Goal: Complete application form: Complete application form

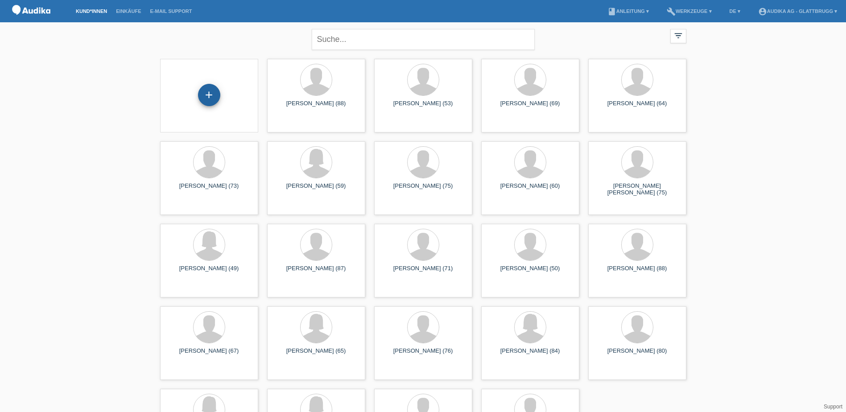
click at [213, 94] on div "+" at bounding box center [209, 95] width 22 height 22
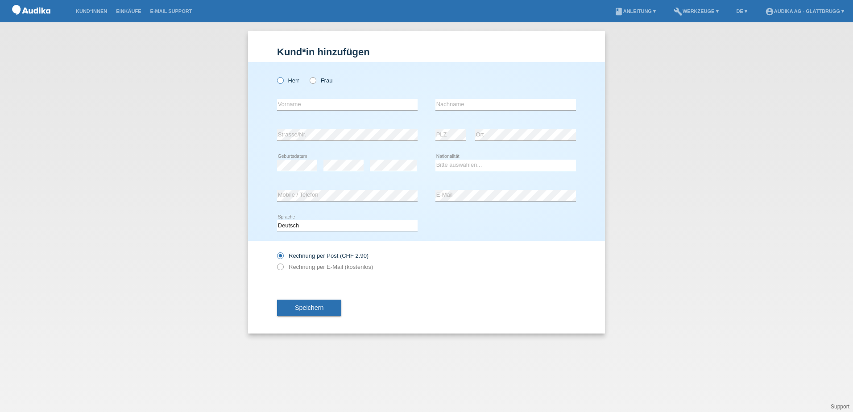
click at [276, 76] on icon at bounding box center [276, 76] width 0 height 0
click at [281, 78] on input "Herr" at bounding box center [280, 80] width 6 height 6
radio input "true"
click at [313, 104] on input "text" at bounding box center [347, 104] width 140 height 11
paste input "[PERSON_NAME]"
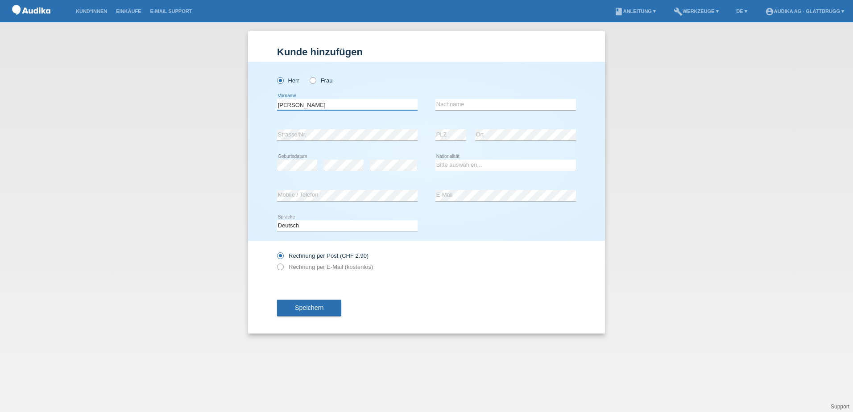
type input "[PERSON_NAME]"
click at [446, 105] on input "text" at bounding box center [505, 104] width 140 height 11
paste input "[PERSON_NAME]"
drag, startPoint x: 454, startPoint y: 103, endPoint x: 434, endPoint y: 105, distance: 20.1
click at [434, 105] on div "Pierino Kohler error Vorname Pierino Kohler error Nachname" at bounding box center [426, 105] width 299 height 30
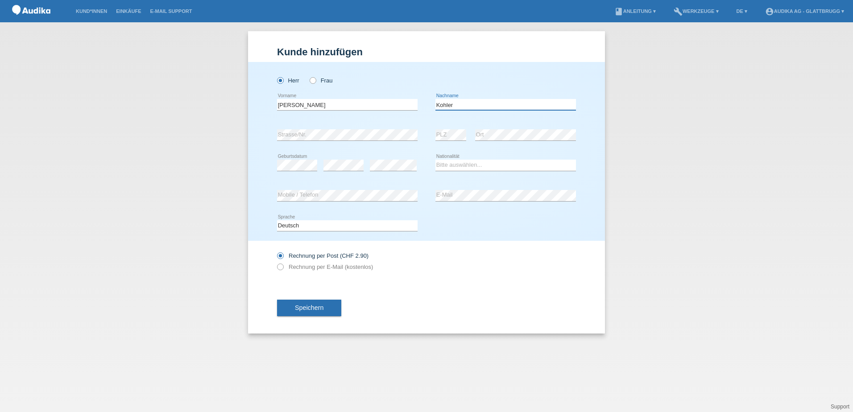
type input "Kohler"
drag, startPoint x: 296, startPoint y: 105, endPoint x: 331, endPoint y: 106, distance: 35.7
click at [331, 106] on input "[PERSON_NAME]" at bounding box center [347, 104] width 140 height 11
type input "Pierino"
click at [372, 84] on div "Herr Frau" at bounding box center [347, 80] width 140 height 18
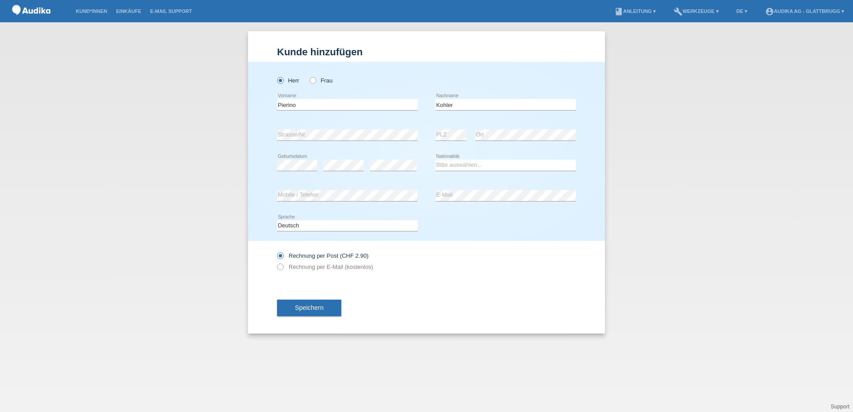
click at [518, 278] on div "Rechnung per Post (CHF 2.90) Rechnung per E-Mail (kostenlos)" at bounding box center [426, 261] width 299 height 41
click at [457, 164] on select "Bitte auswählen... Schweiz Deutschland Liechtenstein Österreich ------------ Af…" at bounding box center [505, 165] width 140 height 11
click at [405, 287] on div "Speichern" at bounding box center [426, 308] width 299 height 52
click at [285, 266] on label "Rechnung per E-Mail (kostenlos)" at bounding box center [325, 267] width 96 height 7
click at [283, 266] on input "Rechnung per E-Mail (kostenlos)" at bounding box center [280, 269] width 6 height 11
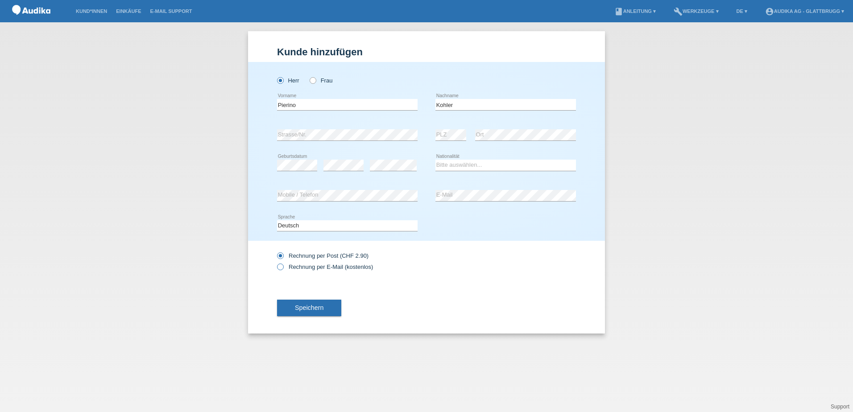
radio input "true"
click at [451, 164] on select "Bitte auswählen... Schweiz Deutschland Liechtenstein Österreich ------------ Af…" at bounding box center [505, 165] width 140 height 11
select select "CH"
click at [435, 160] on select "Bitte auswählen... Schweiz Deutschland Liechtenstein Österreich ------------ Af…" at bounding box center [505, 165] width 140 height 11
click at [302, 308] on span "Speichern" at bounding box center [309, 307] width 29 height 7
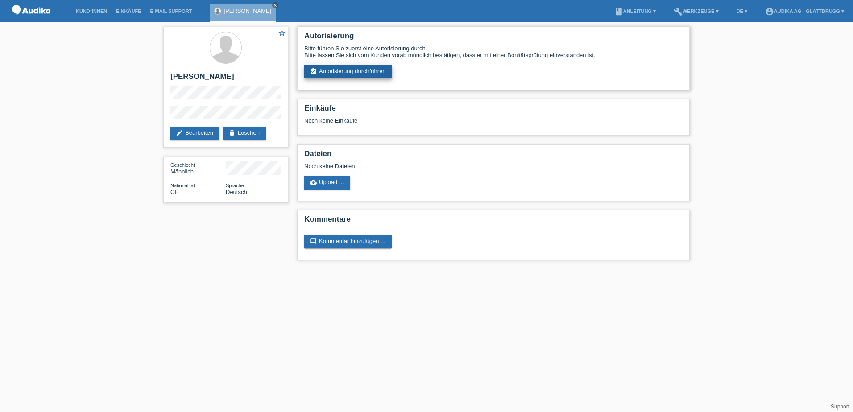
click at [347, 69] on link "assignment_turned_in Autorisierung durchführen" at bounding box center [348, 71] width 88 height 13
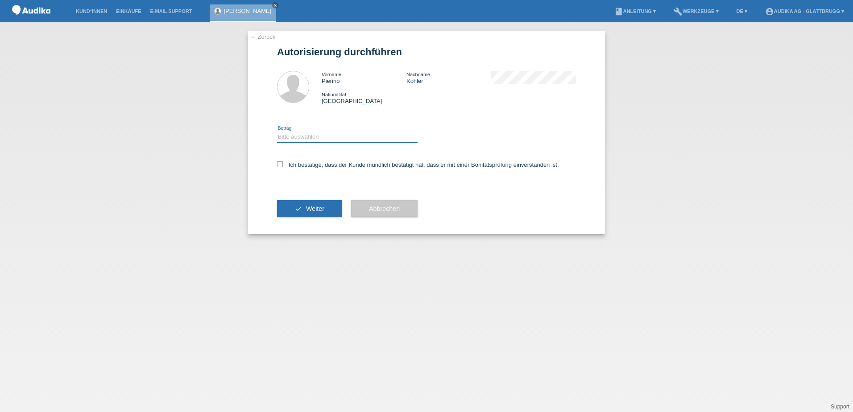
click at [305, 142] on select "Bitte auswählen CHF 1.00 - CHF 499.00 CHF 500.00 - CHF 1'999.00 CHF 2'000.00 - …" at bounding box center [347, 137] width 140 height 11
select select "3"
click at [277, 132] on select "Bitte auswählen CHF 1.00 - CHF 499.00 CHF 500.00 - CHF 1'999.00 CHF 2'000.00 - …" at bounding box center [347, 137] width 140 height 11
click at [285, 166] on label "Ich bestätige, dass der Kunde mündlich bestätigt hat, dass er mit einer Bonität…" at bounding box center [418, 164] width 282 height 7
click at [283, 166] on input "Ich bestätige, dass der Kunde mündlich bestätigt hat, dass er mit einer Bonität…" at bounding box center [280, 164] width 6 height 6
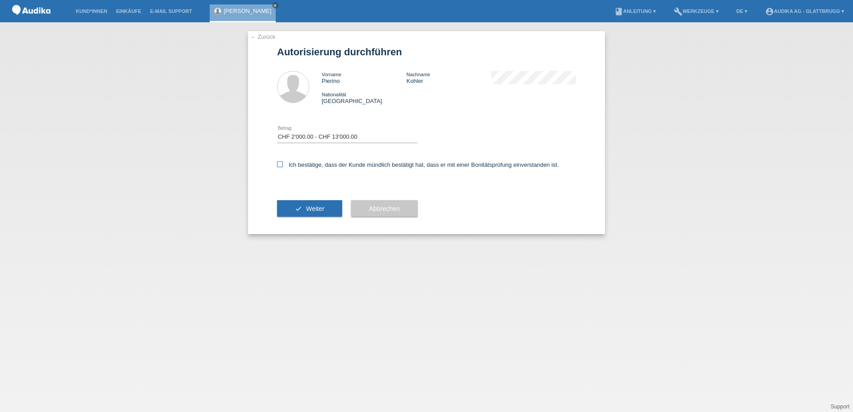
checkbox input "true"
click at [298, 204] on button "check Weiter" at bounding box center [309, 208] width 65 height 17
